Goal: Information Seeking & Learning: Learn about a topic

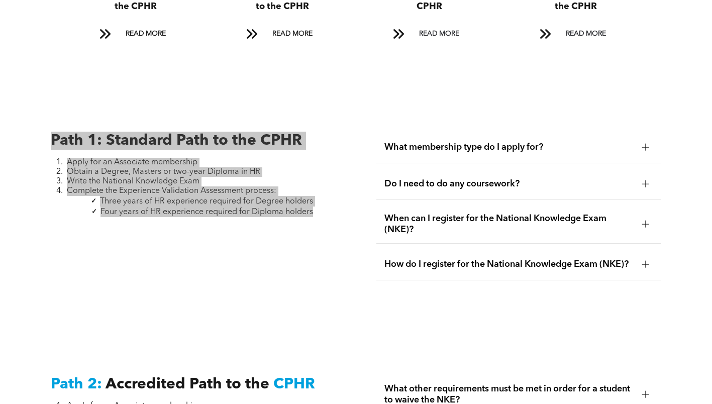
scroll to position [1256, 0]
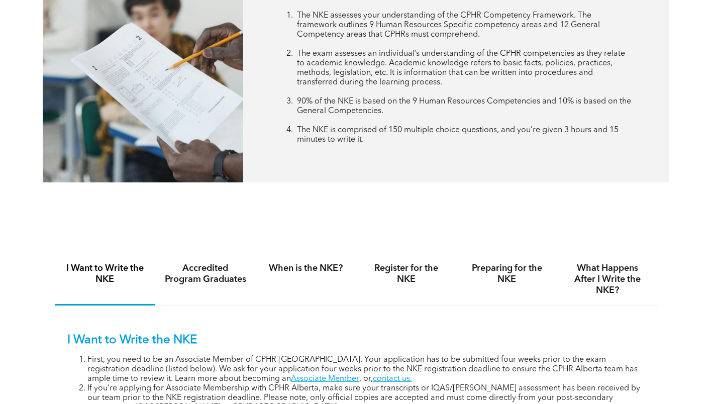
scroll to position [603, 0]
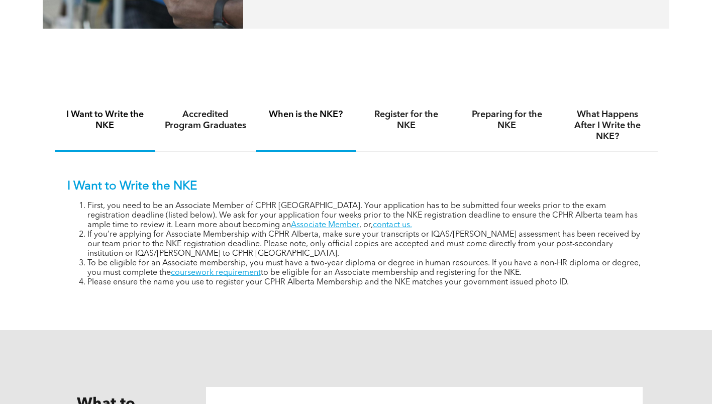
click at [319, 126] on div "When is the NKE?" at bounding box center [306, 126] width 100 height 52
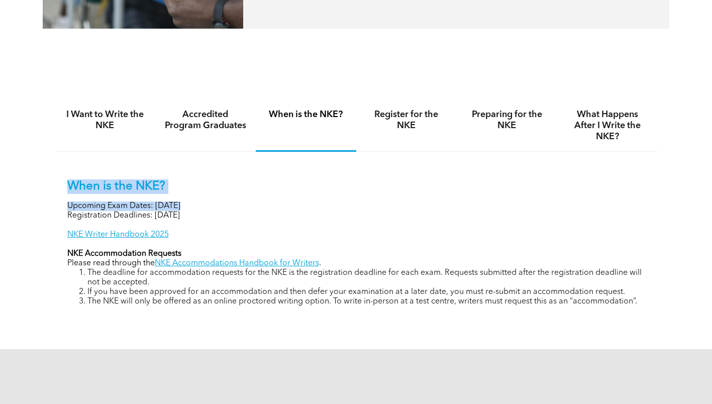
drag, startPoint x: 68, startPoint y: 183, endPoint x: 234, endPoint y: 223, distance: 170.5
click at [234, 223] on div "When is the NKE? Upcoming Exam Dates: November 6, 2025 Registration Deadlines: …" at bounding box center [356, 242] width 578 height 127
copy div "When is the NKE? Upcoming Exam Dates: November 6, 2025"
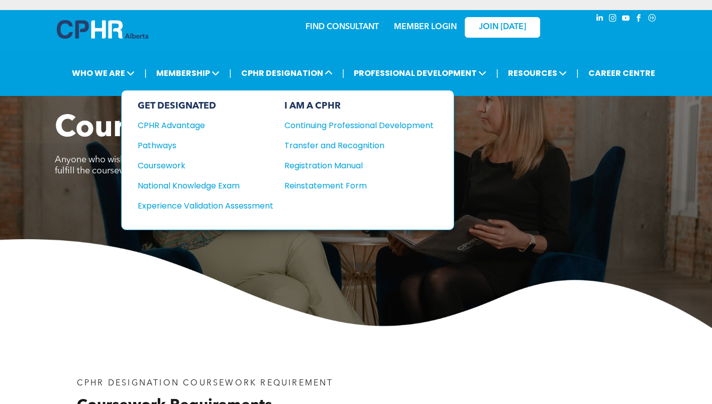
drag, startPoint x: 215, startPoint y: 184, endPoint x: 182, endPoint y: 211, distance: 42.5
drag, startPoint x: 182, startPoint y: 211, endPoint x: 171, endPoint y: 206, distance: 11.7
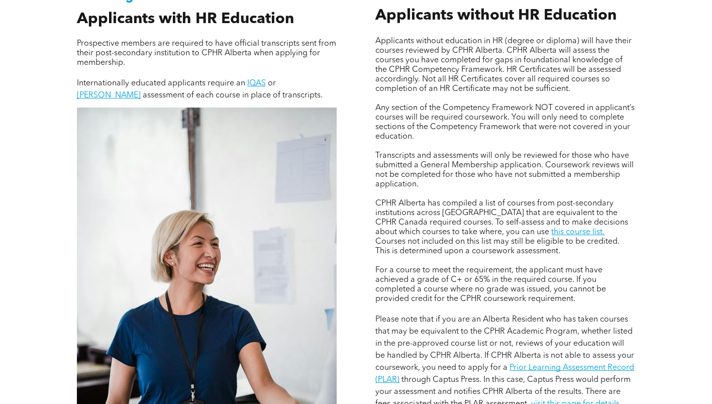
scroll to position [754, 0]
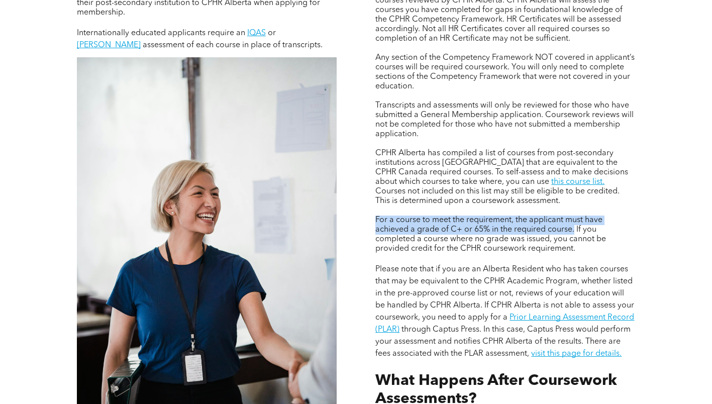
drag, startPoint x: 375, startPoint y: 218, endPoint x: 573, endPoint y: 226, distance: 198.1
click at [573, 226] on span "For a course to meet the requirement, the applicant must have achieved a grade …" at bounding box center [490, 234] width 231 height 37
copy span "For a course to meet the requirement, the applicant must have achieved a grade …"
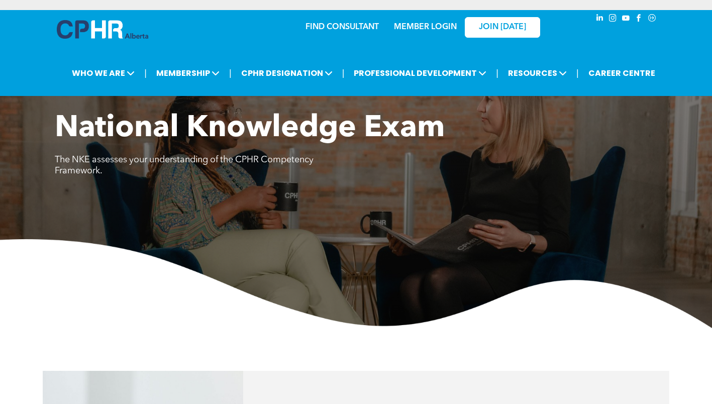
scroll to position [603, 0]
